Goal: Navigation & Orientation: Find specific page/section

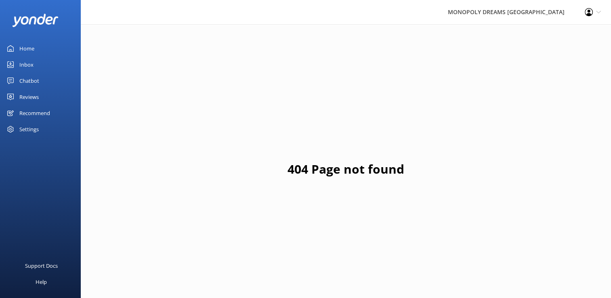
click at [29, 48] on div "Home" at bounding box center [26, 48] width 15 height 16
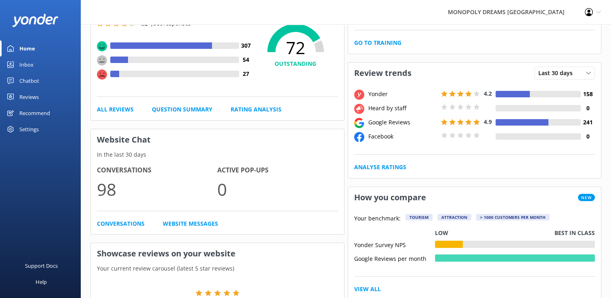
scroll to position [84, 0]
